Goal: Information Seeking & Learning: Understand process/instructions

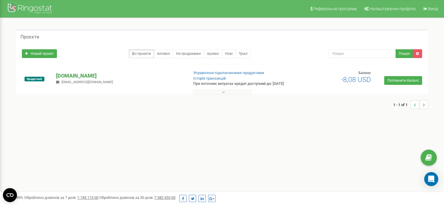
click at [77, 78] on p "[DOMAIN_NAME]" at bounding box center [120, 76] width 128 height 8
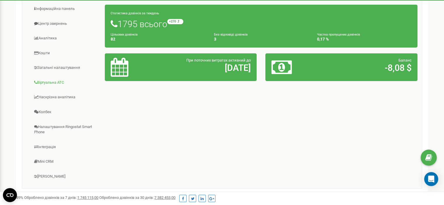
scroll to position [86, 0]
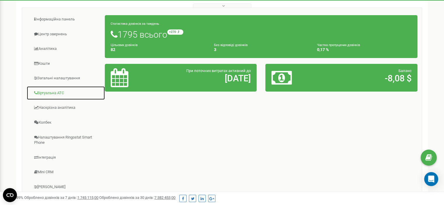
click at [48, 95] on link "Віртуальна АТС" at bounding box center [66, 93] width 79 height 14
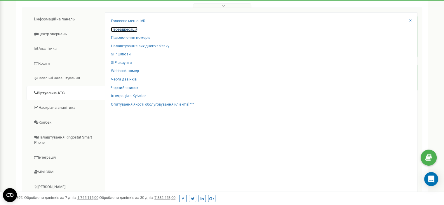
click at [130, 31] on link "Переадресація" at bounding box center [124, 30] width 27 height 6
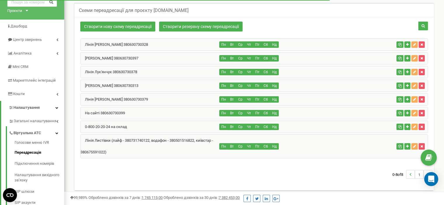
scroll to position [58, 0]
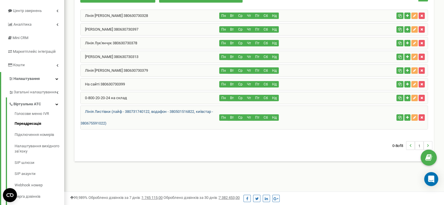
click at [151, 110] on link "Лінія Листівки (лайф - 380731740122, водафон - 380501516822, київстар - 3806755…" at bounding box center [147, 118] width 133 height 16
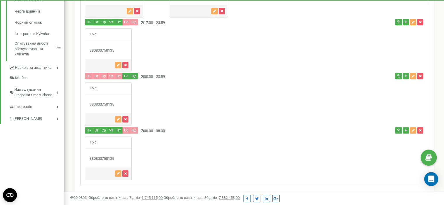
scroll to position [273, 0]
